Goal: Task Accomplishment & Management: Complete application form

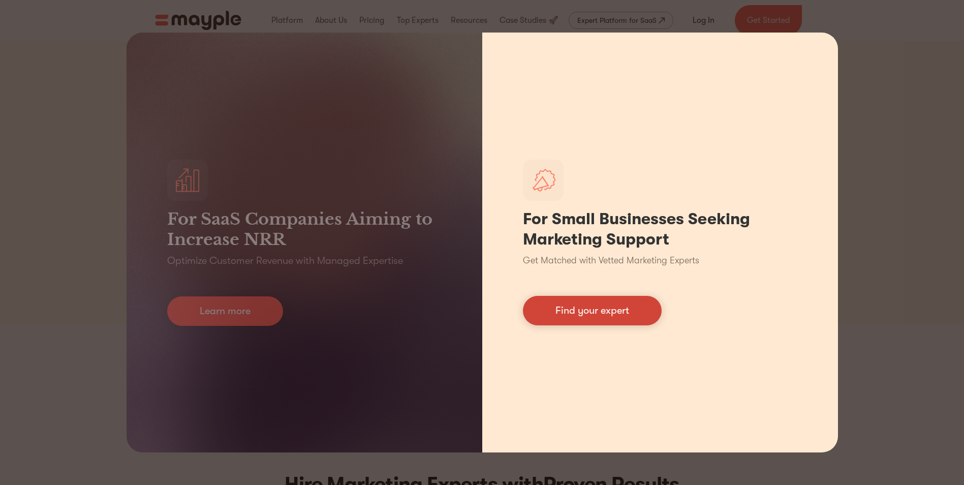
click at [615, 309] on link "Find your expert" at bounding box center [592, 310] width 139 height 29
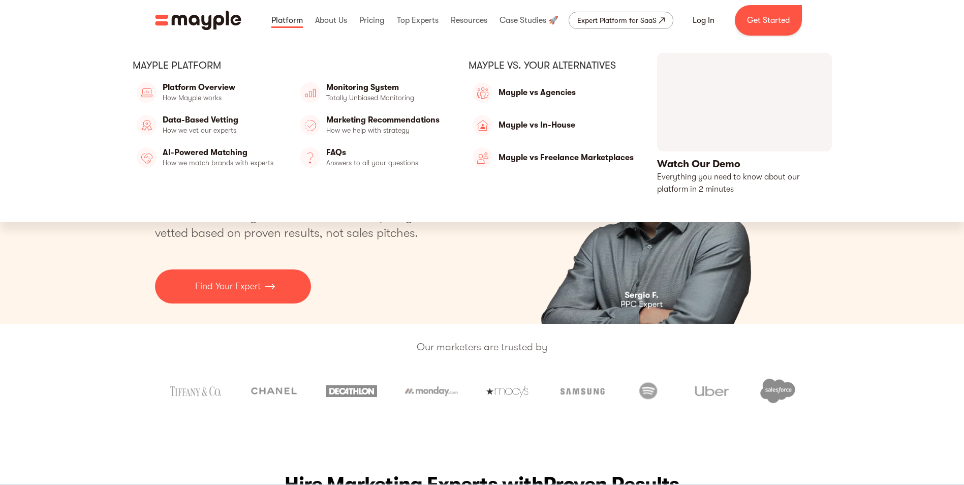
click at [278, 23] on link at bounding box center [287, 20] width 37 height 33
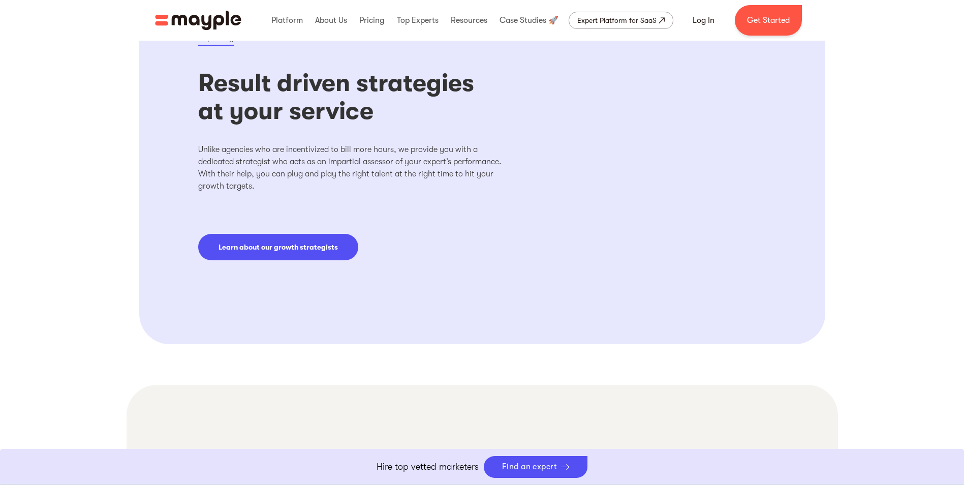
scroll to position [1473, 0]
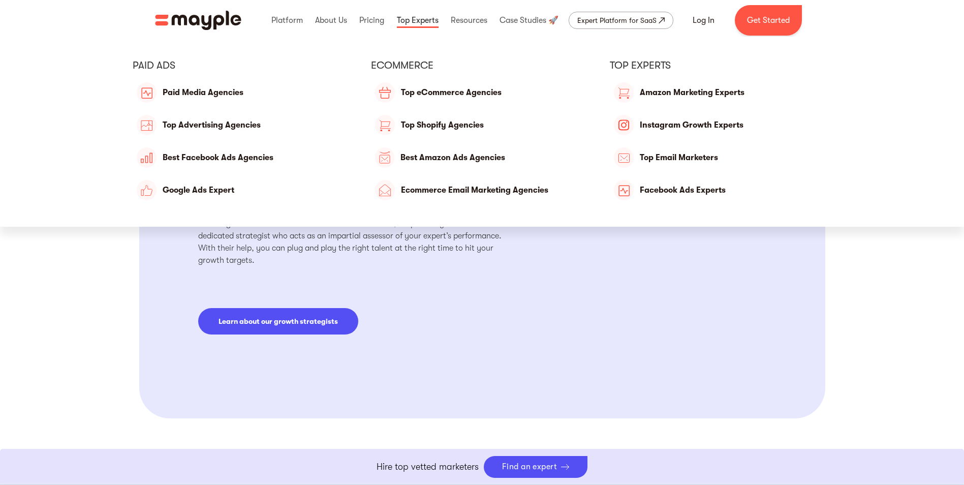
click at [423, 19] on link at bounding box center [417, 20] width 47 height 33
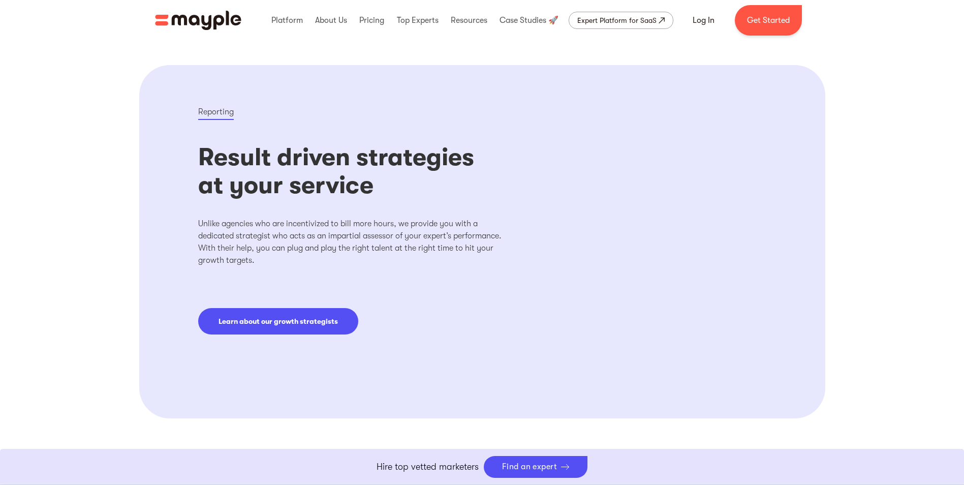
click at [578, 16] on div "Expert Platform for SaaS" at bounding box center [616, 20] width 79 height 12
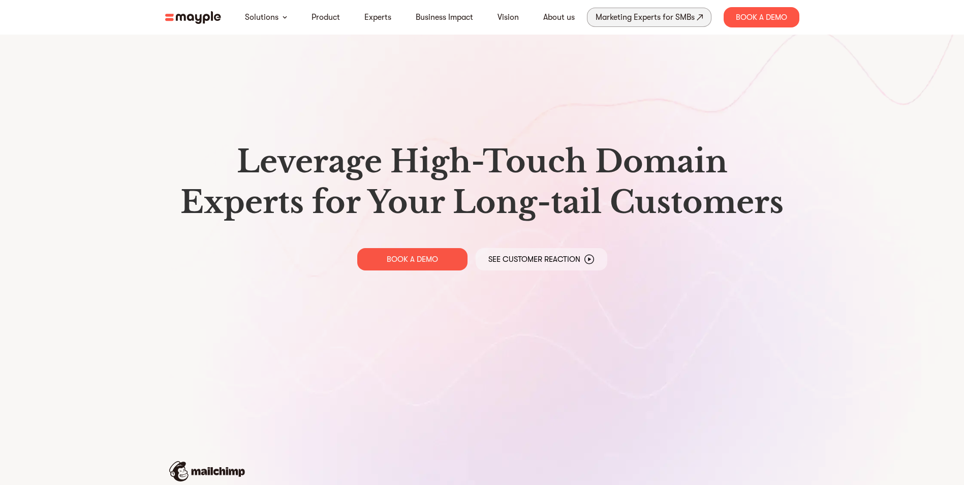
click at [704, 16] on link "Marketing Experts for SMBs" at bounding box center [649, 17] width 124 height 19
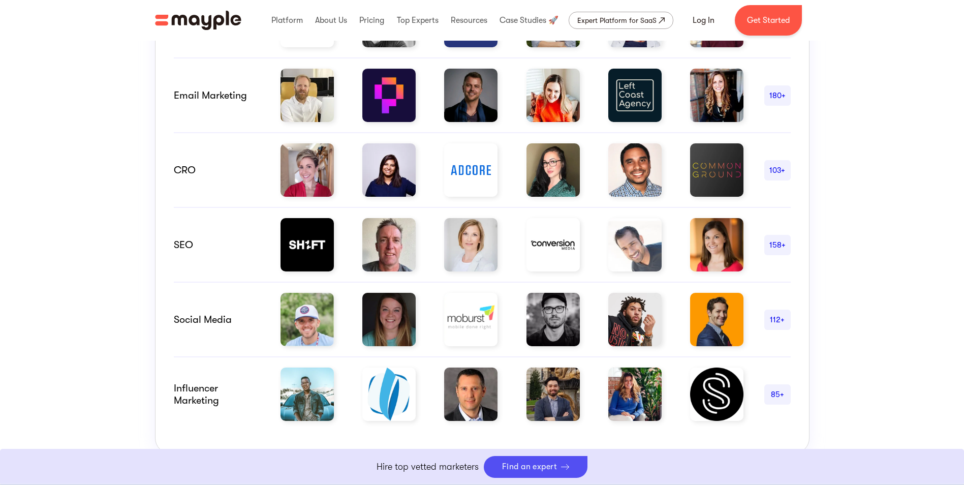
scroll to position [711, 0]
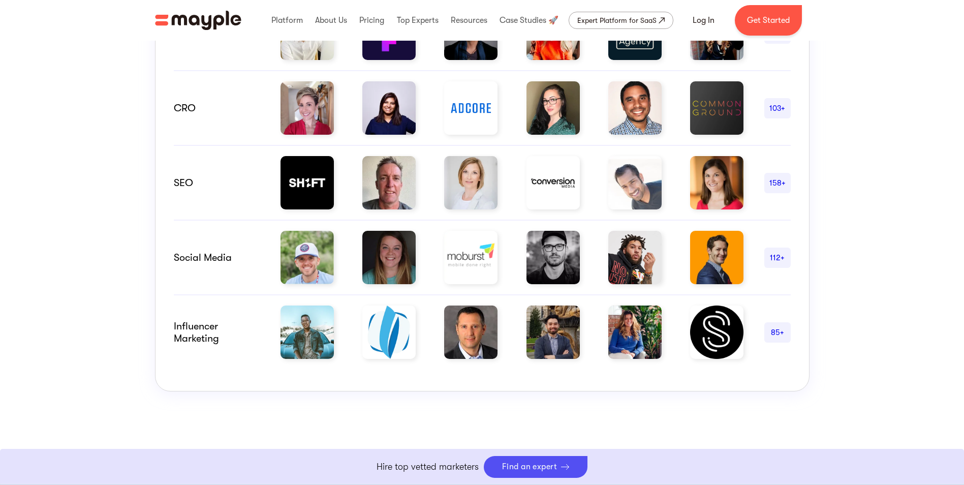
click at [777, 180] on div "158+" at bounding box center [777, 183] width 26 height 12
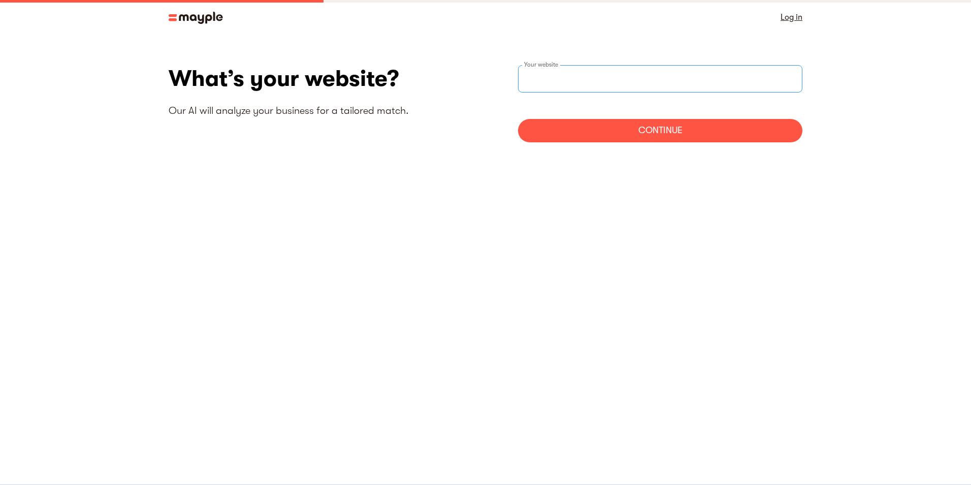
click at [567, 82] on input "websiteStep" at bounding box center [660, 78] width 284 height 27
type input "https://www.medimentor.co.nz"
click at [604, 130] on div "Continue" at bounding box center [660, 130] width 284 height 23
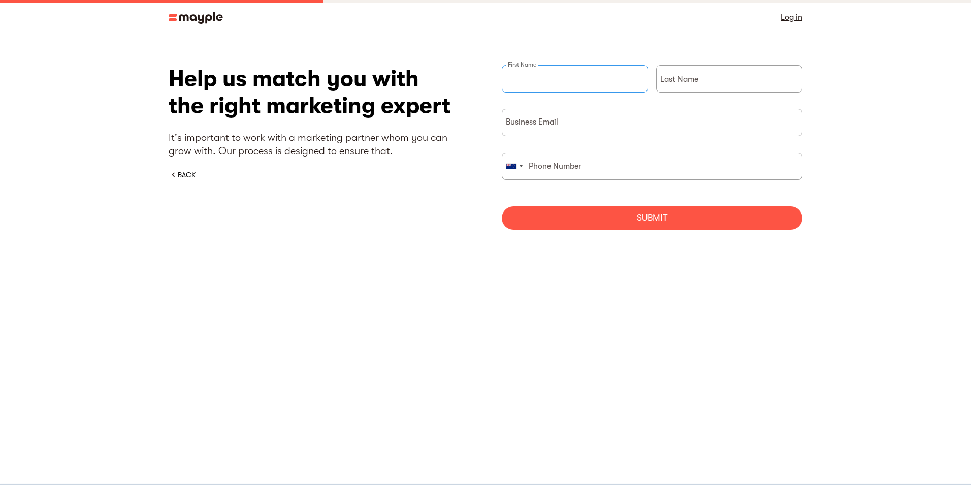
click at [566, 85] on input "briefForm" at bounding box center [575, 78] width 146 height 27
type input "shereen"
type input "singh"
type input "admin@medimentor.co.nz"
click at [522, 168] on div "briefForm" at bounding box center [513, 166] width 23 height 26
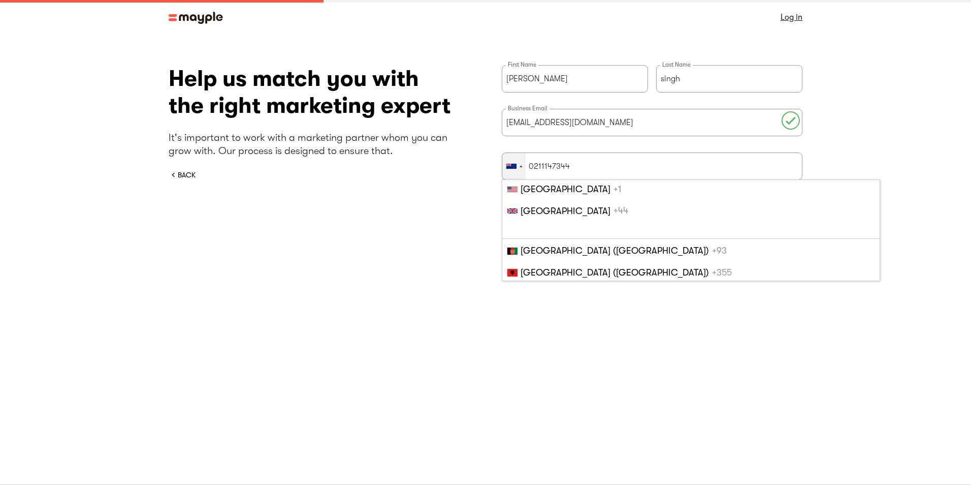
scroll to position [3340, 0]
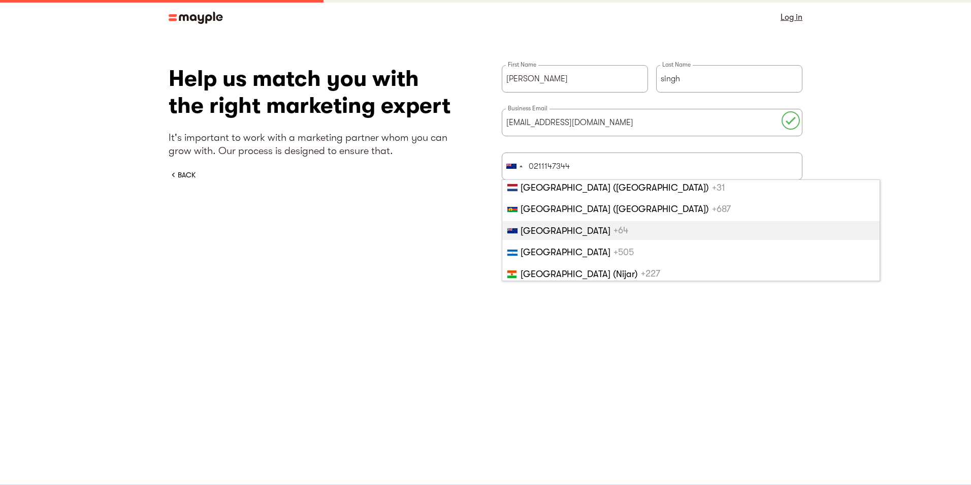
click at [527, 226] on span "New Zealand" at bounding box center [566, 231] width 90 height 10
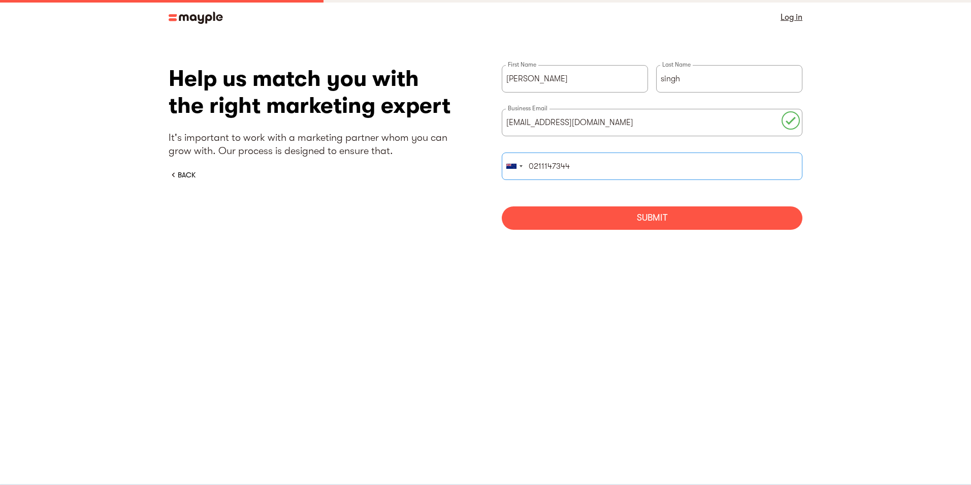
click at [532, 162] on input "0211147344" at bounding box center [652, 165] width 301 height 27
click at [587, 164] on input "211147344" at bounding box center [652, 165] width 301 height 27
type input "211147344"
click at [699, 213] on div "Submit" at bounding box center [652, 217] width 301 height 23
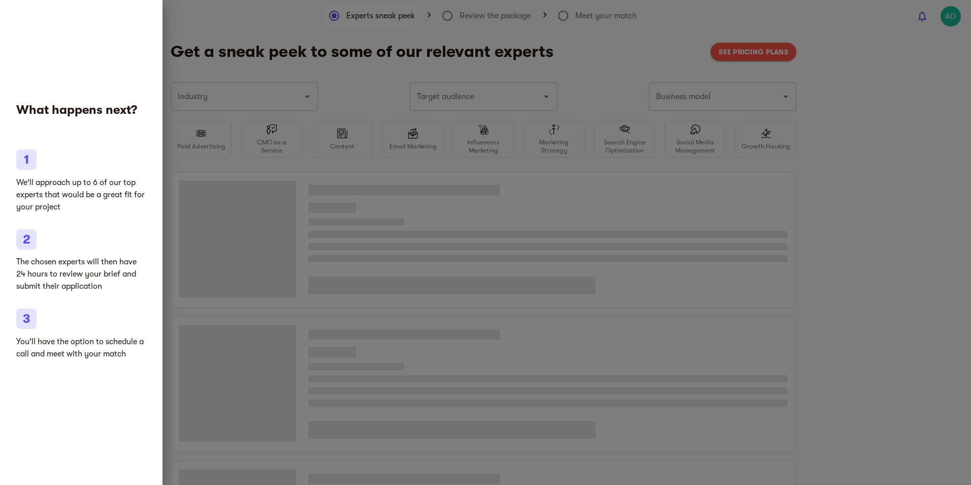
type input "Clothing and shoes"
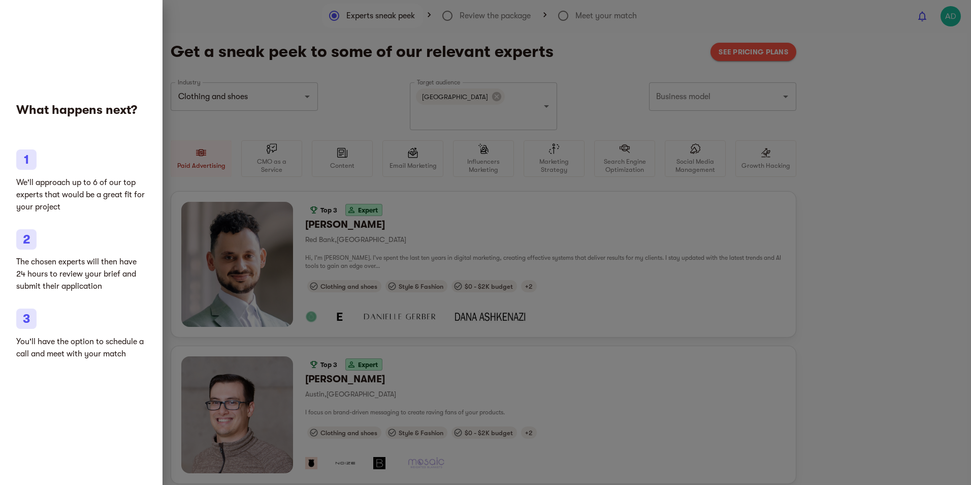
click at [111, 207] on p "We'll approach up to 6 of our top experts that would be a great fit for your pr…" at bounding box center [81, 194] width 130 height 37
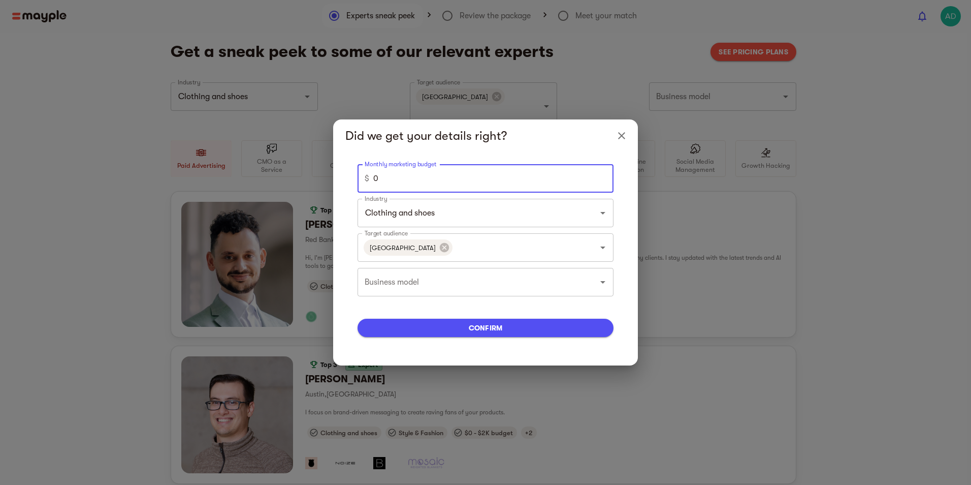
click at [403, 184] on input "0" at bounding box center [493, 178] width 240 height 28
type input "500"
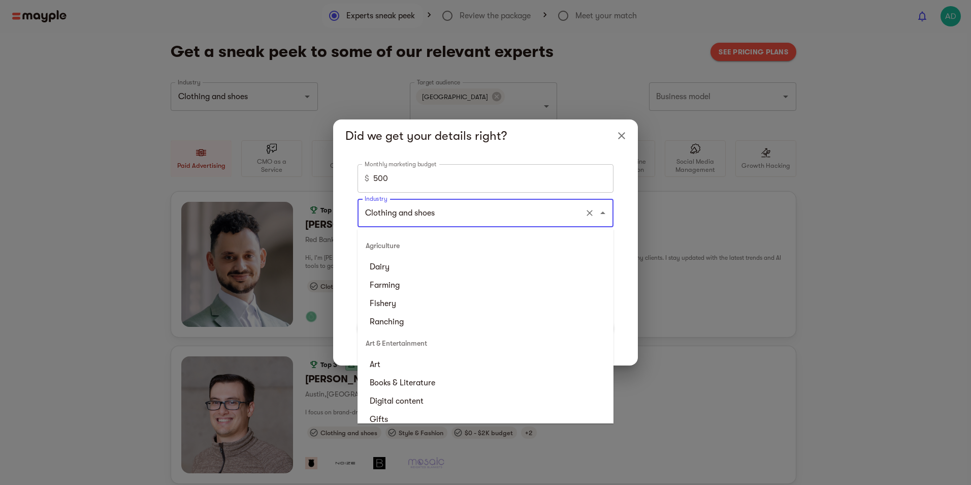
click at [428, 220] on input "Clothing and shoes" at bounding box center [471, 212] width 218 height 19
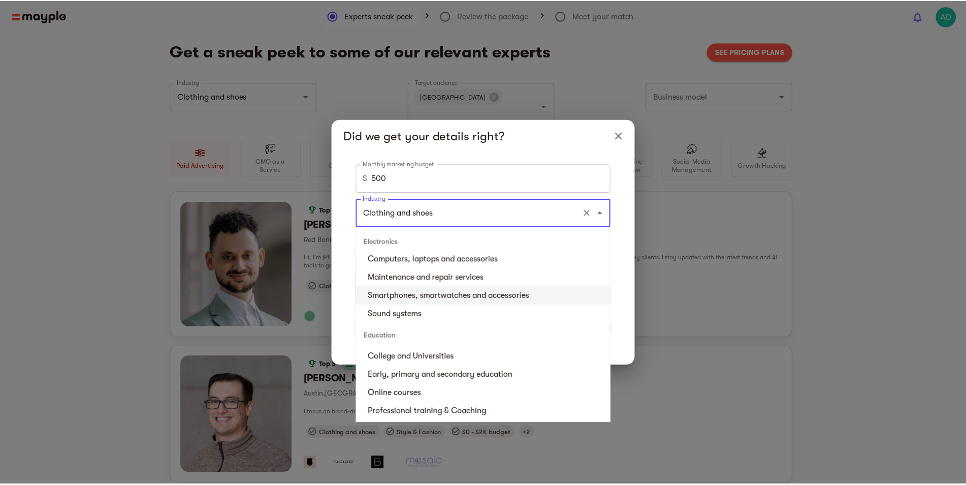
scroll to position [813, 0]
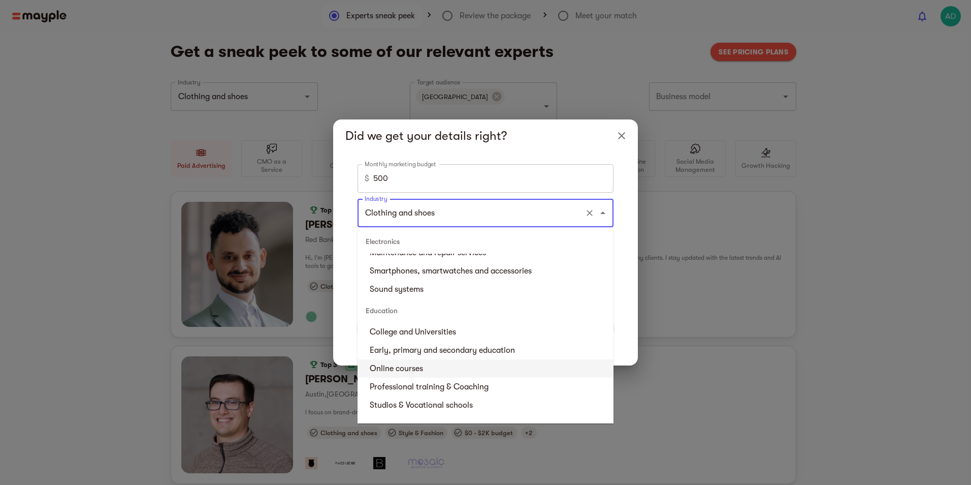
click at [400, 371] on li "Online courses" at bounding box center [486, 368] width 256 height 18
type input "Online courses"
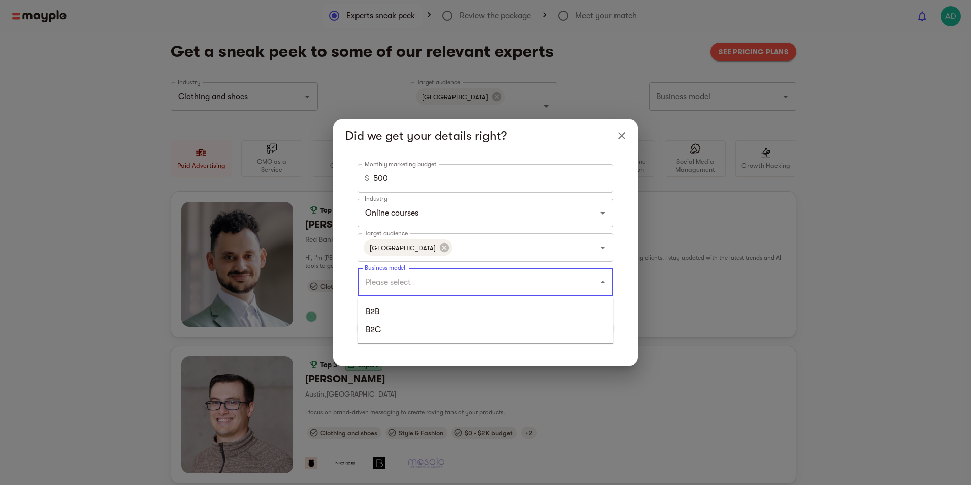
click at [407, 282] on input "Business model" at bounding box center [471, 281] width 218 height 19
drag, startPoint x: 379, startPoint y: 311, endPoint x: 380, endPoint y: 341, distance: 29.5
click at [380, 341] on ul "B2B B2C" at bounding box center [486, 320] width 256 height 45
click at [380, 333] on li "B2C" at bounding box center [486, 330] width 256 height 18
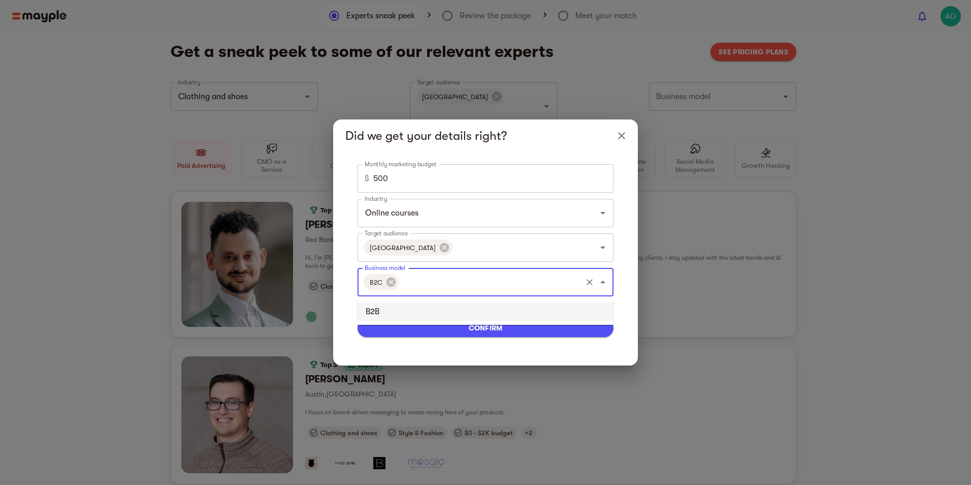
click at [455, 290] on input "Business model" at bounding box center [491, 281] width 180 height 19
click at [409, 309] on li "B2B" at bounding box center [486, 311] width 256 height 18
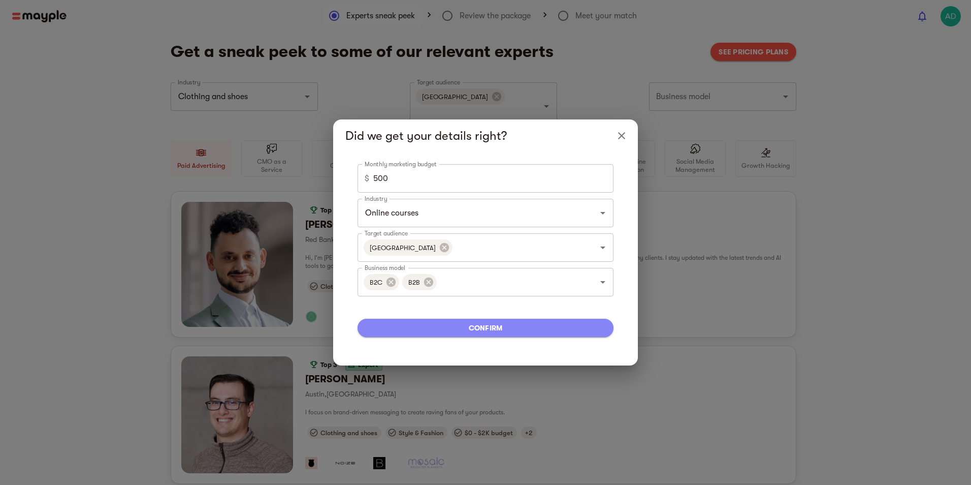
click at [477, 330] on span "confirm" at bounding box center [486, 328] width 240 height 12
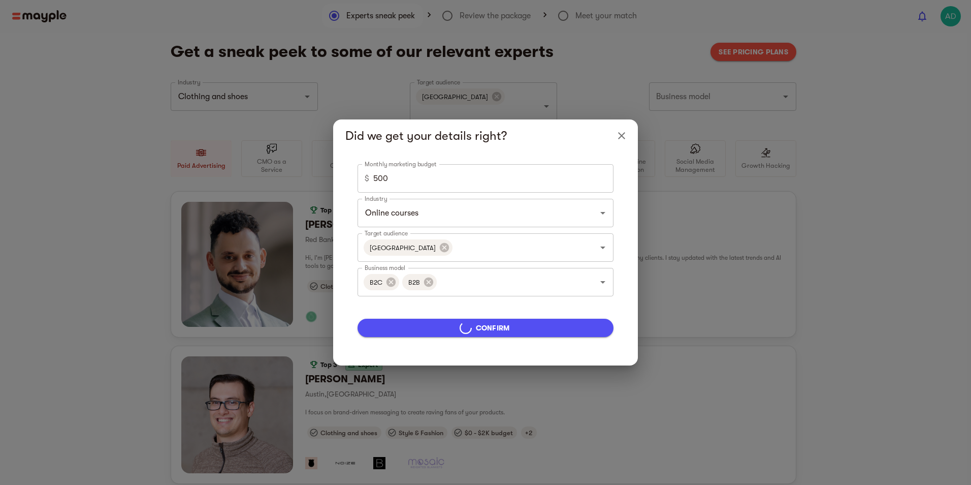
type input "Online courses"
type input "5000"
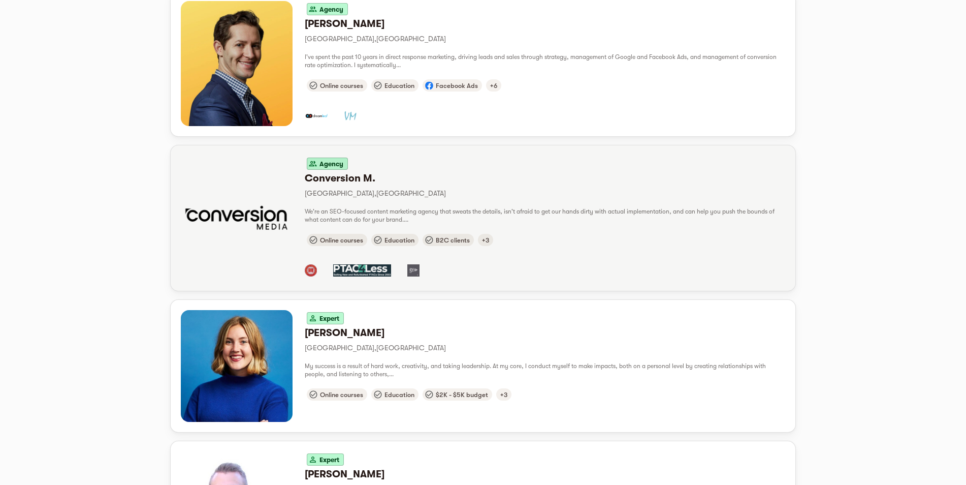
scroll to position [913, 0]
